Goal: Task Accomplishment & Management: Complete application form

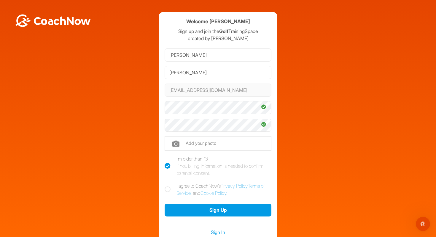
click at [165, 188] on icon at bounding box center [168, 189] width 6 height 6
click at [165, 186] on input "I agree to CoachNow's Privacy Policy , Terms of Service , and Cookie Policy ." at bounding box center [167, 184] width 4 height 4
checkbox input "true"
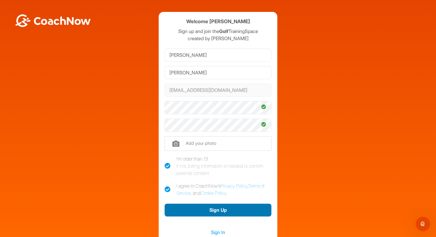
click at [215, 206] on button "Sign Up" at bounding box center [218, 209] width 107 height 13
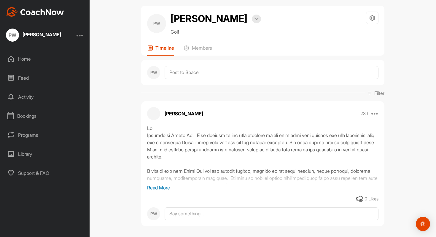
scroll to position [13, 0]
